Goal: Use online tool/utility: Utilize a website feature to perform a specific function

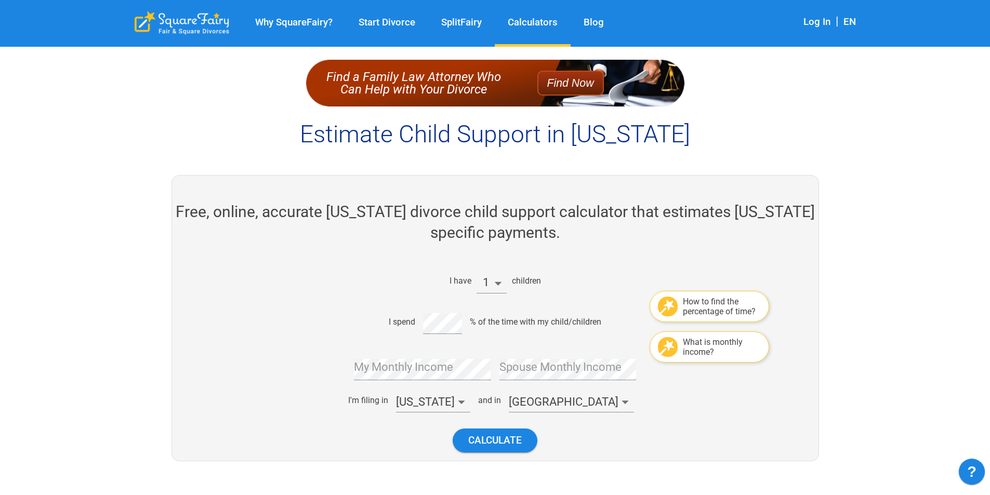
click at [696, 294] on div "How to find the percentage of time?" at bounding box center [710, 306] width 120 height 31
click at [707, 310] on div "How to find the percentage of time?" at bounding box center [722, 307] width 78 height 20
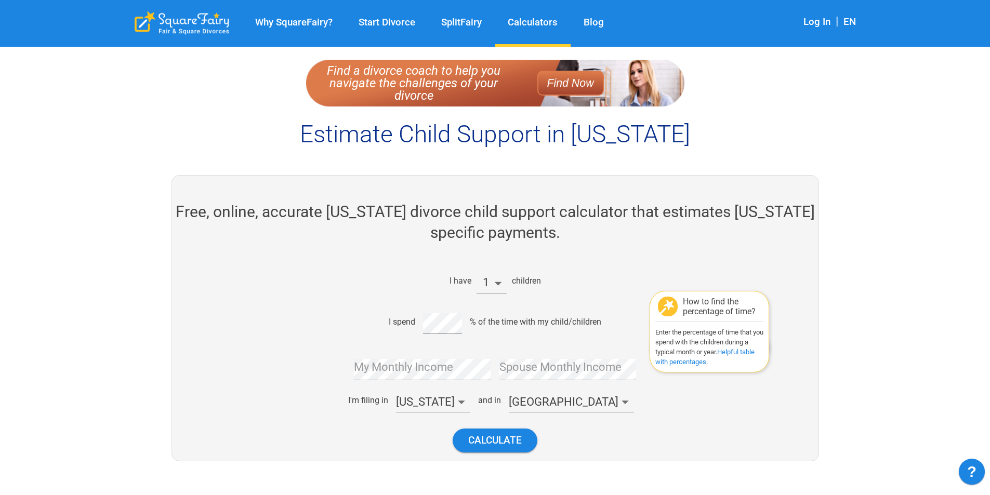
click at [735, 352] on link "Helpful table with percentages" at bounding box center [704, 357] width 99 height 18
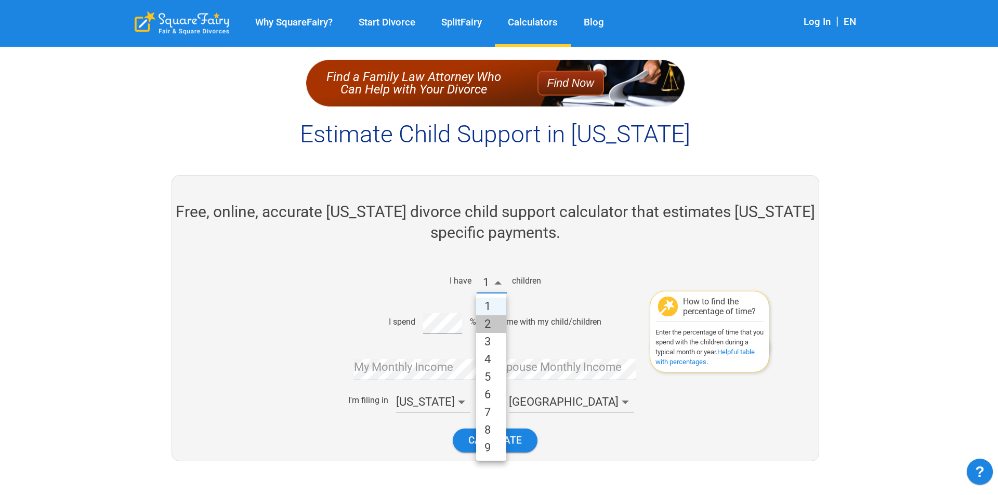
click at [501, 321] on li "2" at bounding box center [491, 324] width 30 height 18
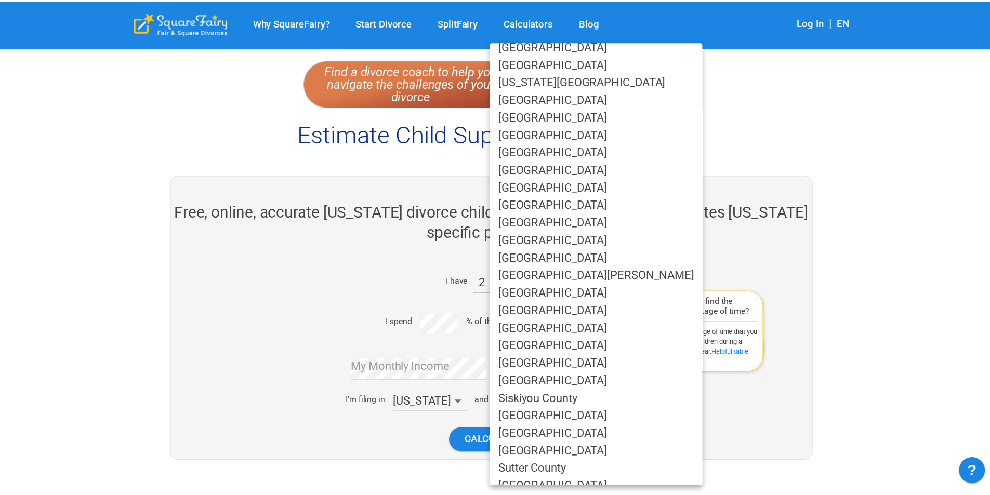
scroll to position [588, 0]
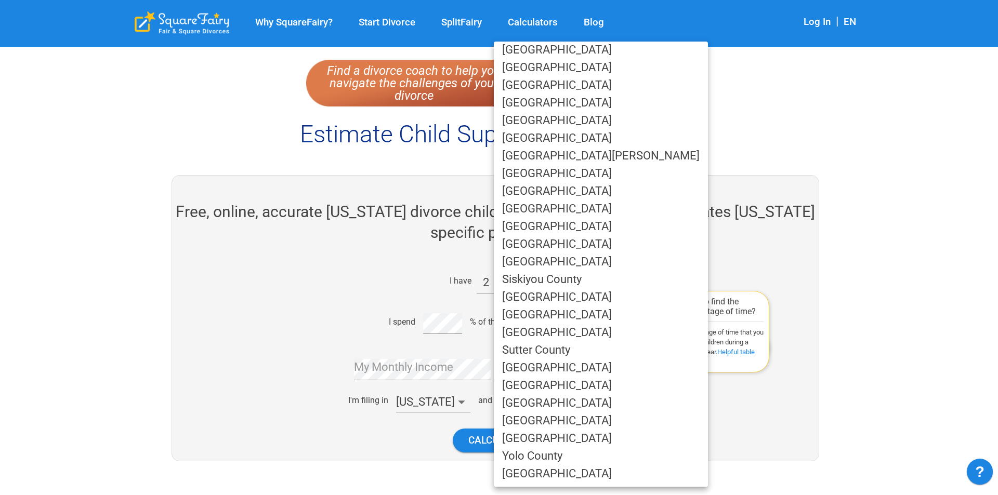
click at [526, 398] on li "[GEOGRAPHIC_DATA]" at bounding box center [601, 403] width 214 height 18
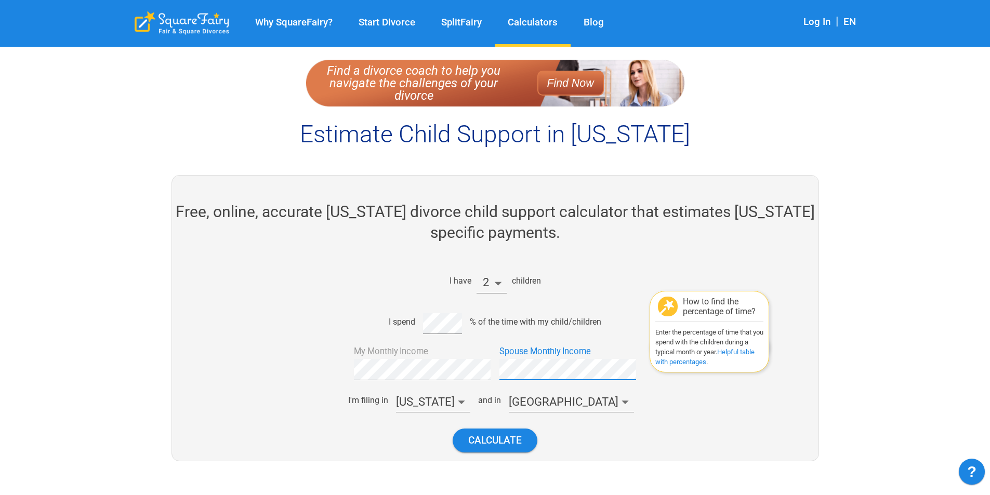
click at [550, 361] on div "Spouse Monthly Income" at bounding box center [567, 366] width 137 height 30
click at [524, 442] on button "Calculate" at bounding box center [495, 440] width 85 height 23
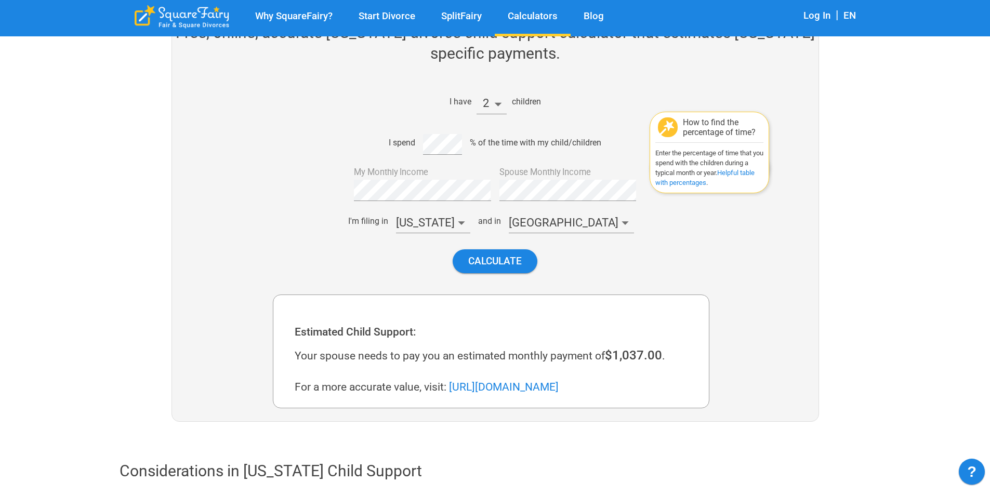
scroll to position [127, 0]
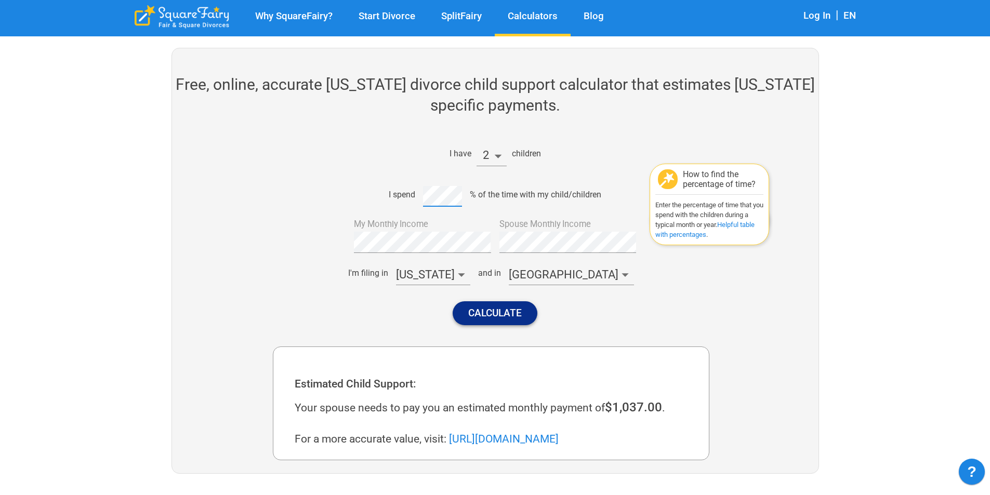
click at [511, 313] on button "Calculate" at bounding box center [495, 312] width 85 height 23
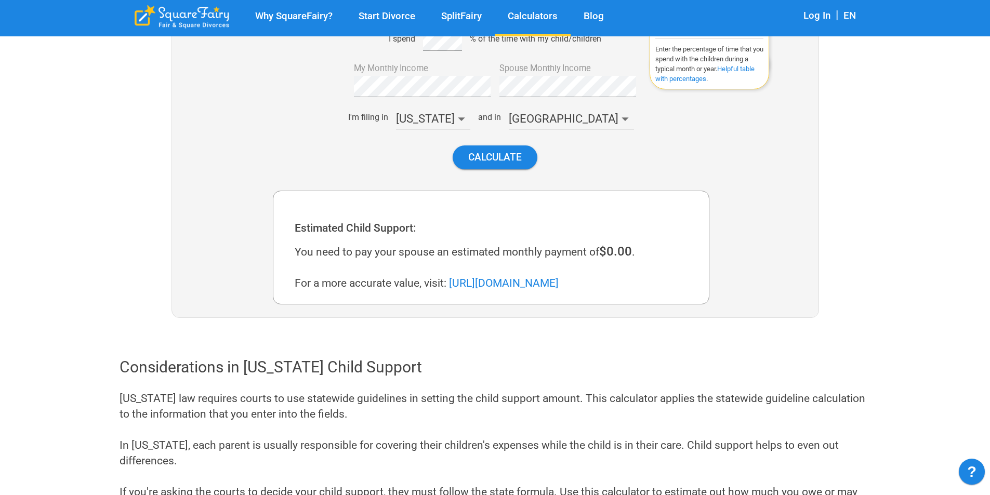
scroll to position [179, 0]
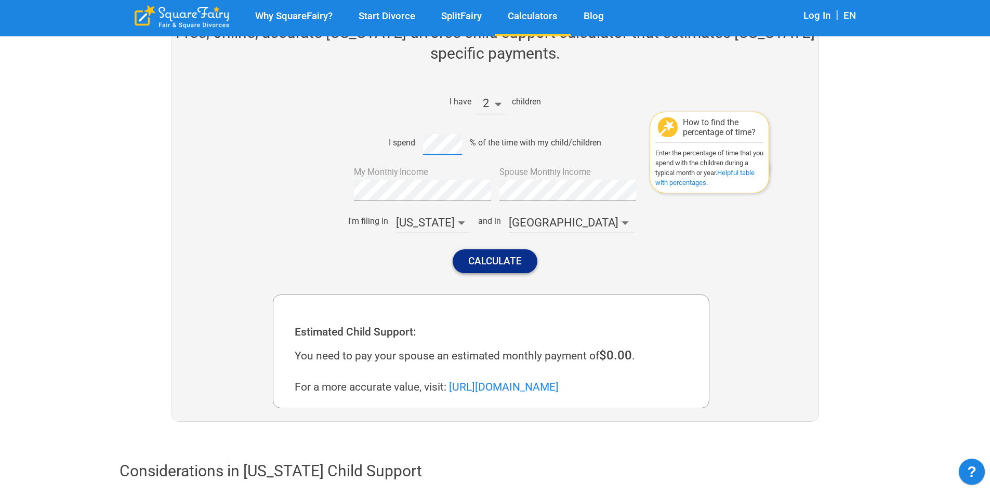
click at [513, 265] on button "Calculate" at bounding box center [495, 260] width 85 height 23
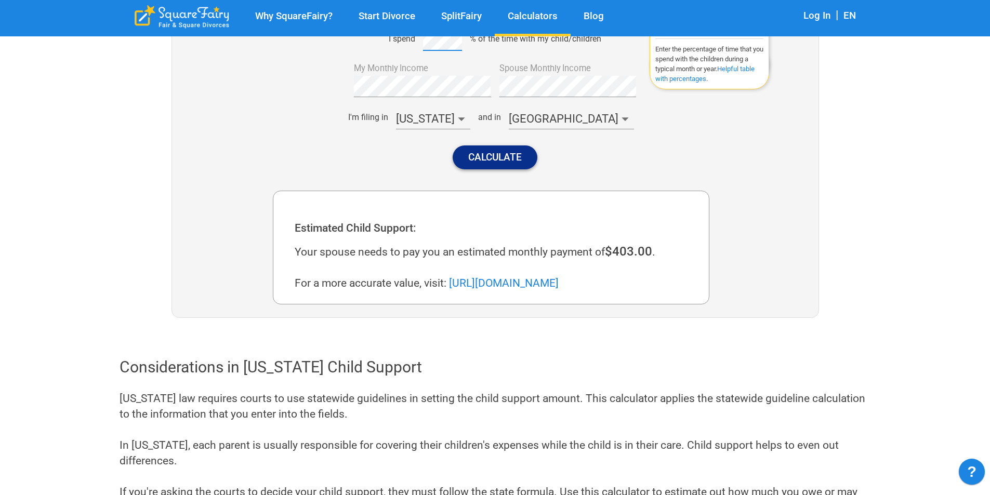
click at [495, 152] on button "Calculate" at bounding box center [495, 157] width 85 height 23
click at [444, 51] on div "I have 2 children How to find the percentage of time? Enter the percentage of t…" at bounding box center [491, 78] width 437 height 200
click at [486, 150] on button "Calculate" at bounding box center [495, 157] width 85 height 23
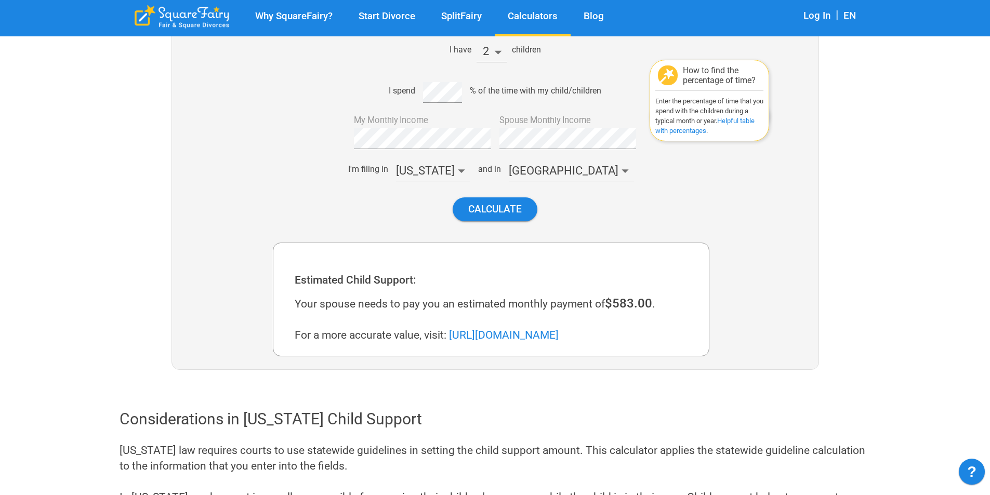
click at [730, 119] on link "Helpful table with percentages" at bounding box center [704, 126] width 99 height 18
click at [505, 207] on button "Calculate" at bounding box center [495, 208] width 85 height 23
click at [559, 219] on div "Calculate" at bounding box center [491, 209] width 437 height 40
click at [532, 204] on button "Calculate" at bounding box center [495, 208] width 85 height 23
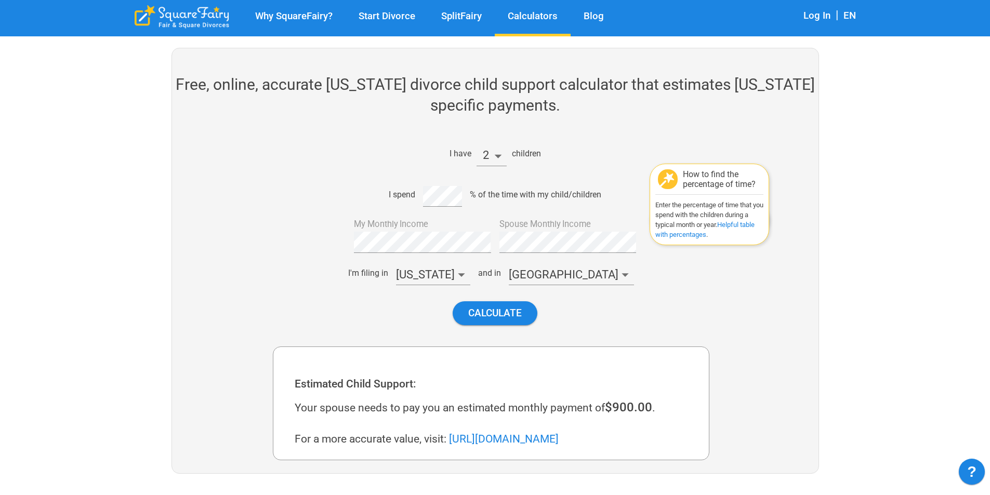
scroll to position [179, 0]
